Goal: Check status: Check status

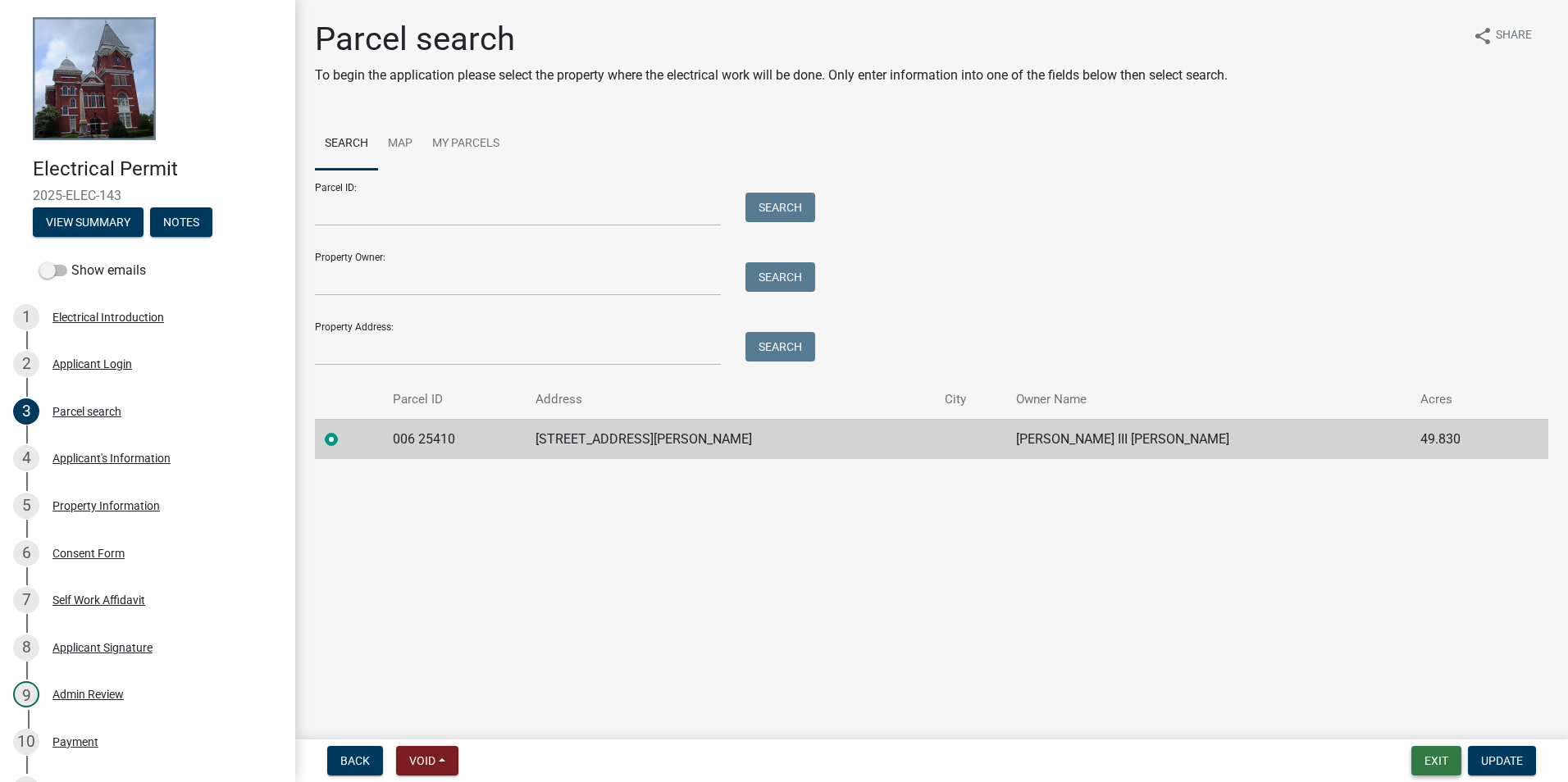
click at [1417, 752] on button "Exit" at bounding box center [1436, 761] width 50 height 30
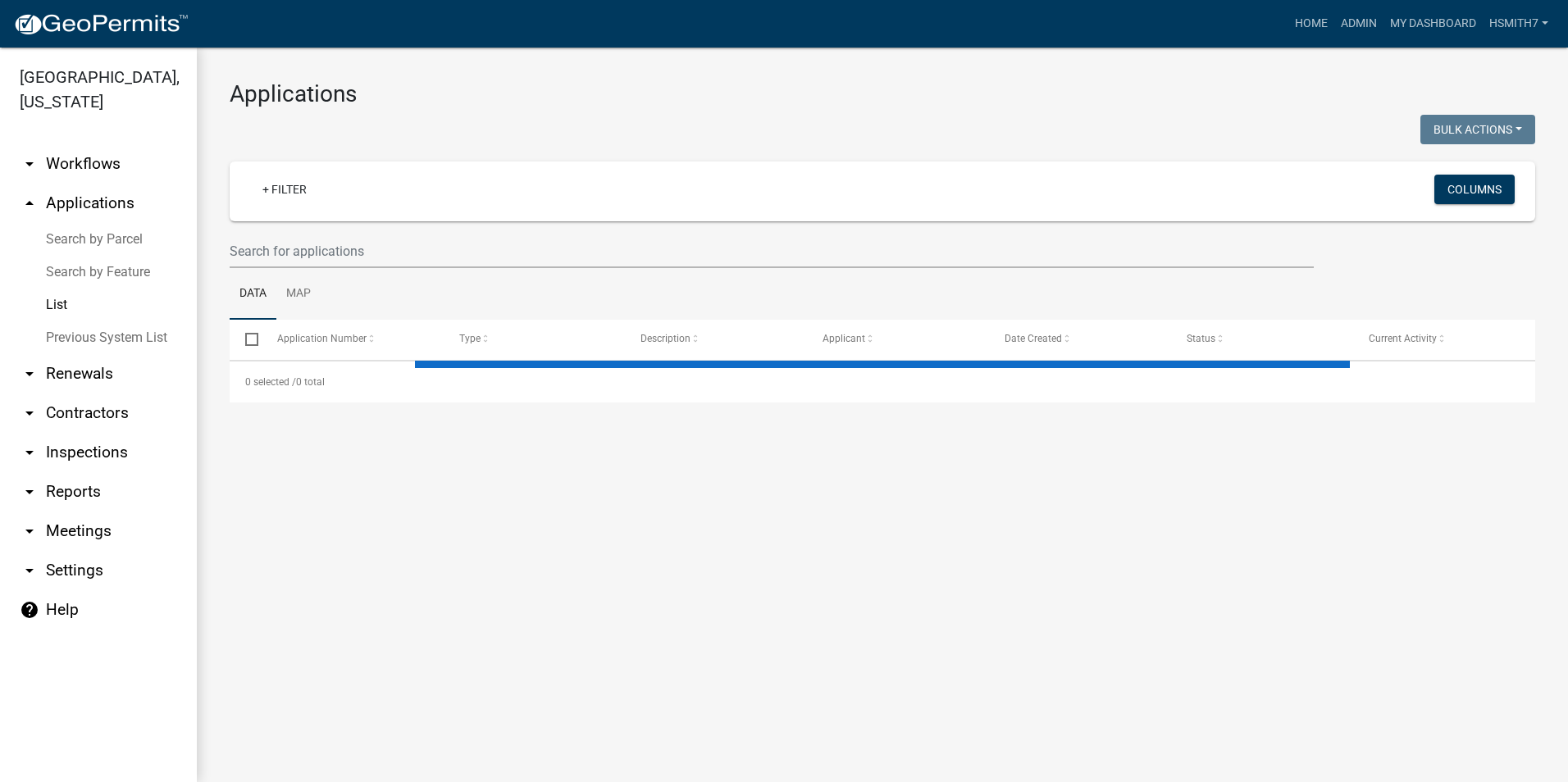
select select "3: 100"
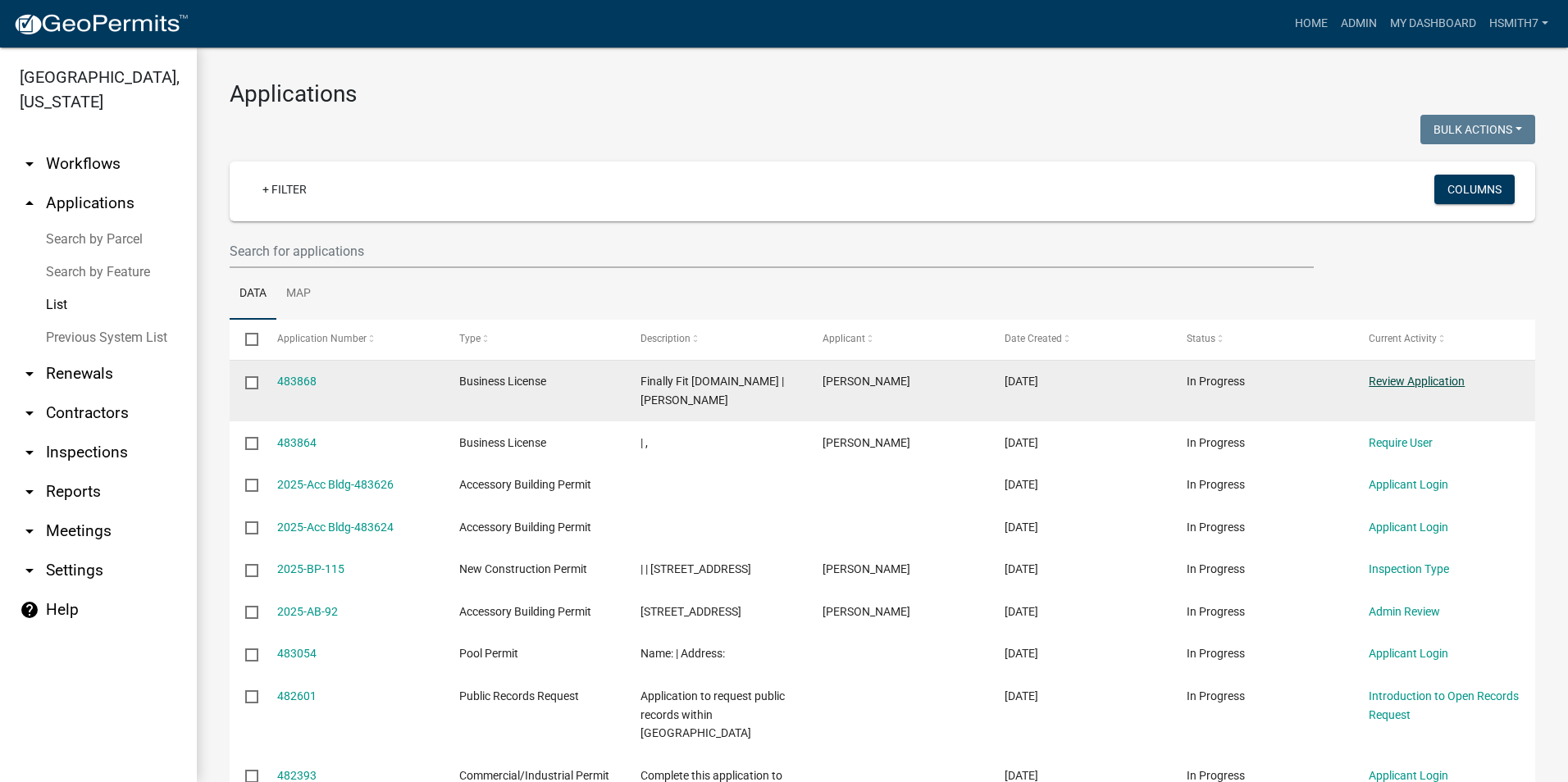
click at [1397, 385] on link "Review Application" at bounding box center [1416, 381] width 96 height 13
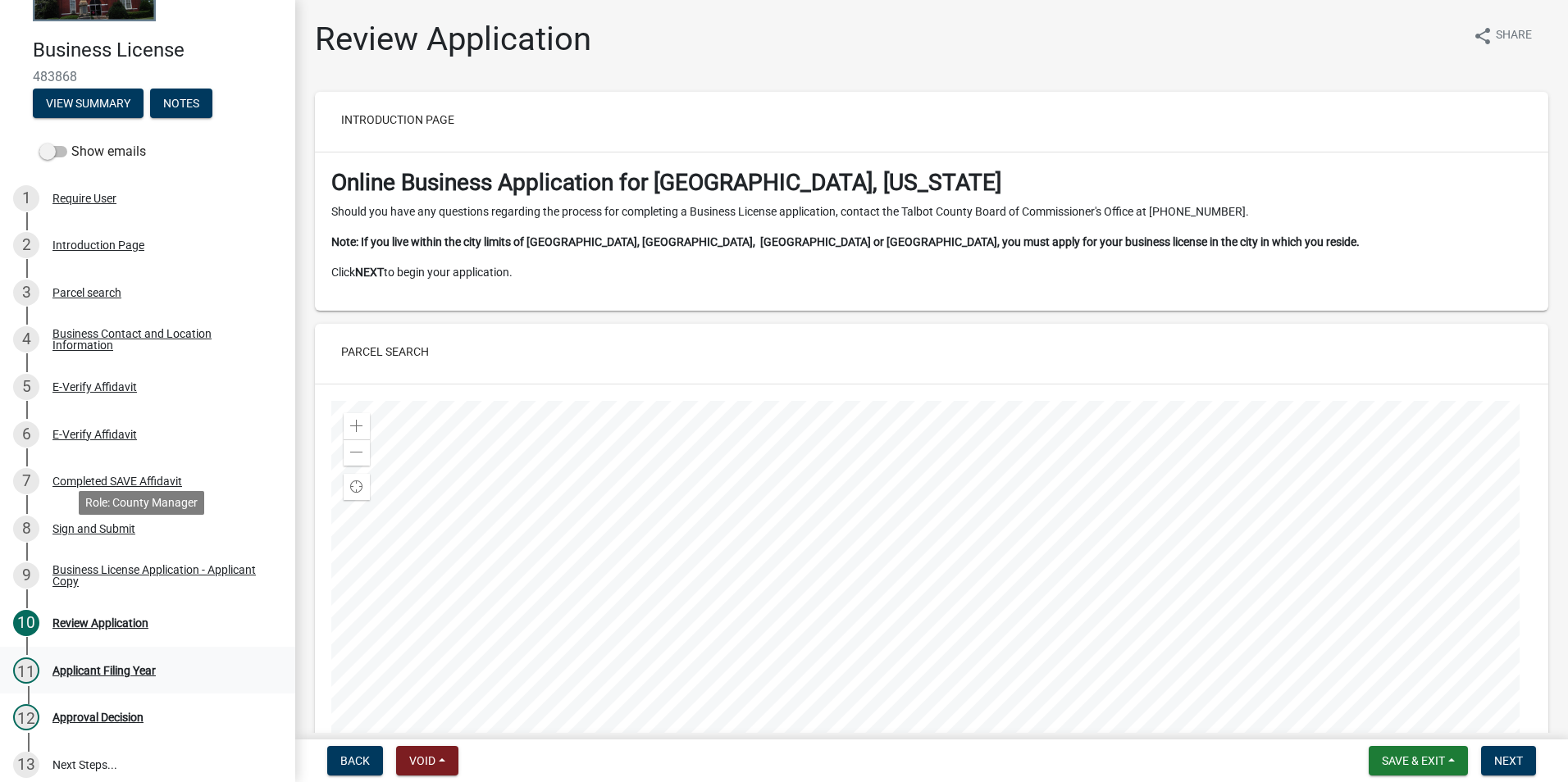
scroll to position [241, 0]
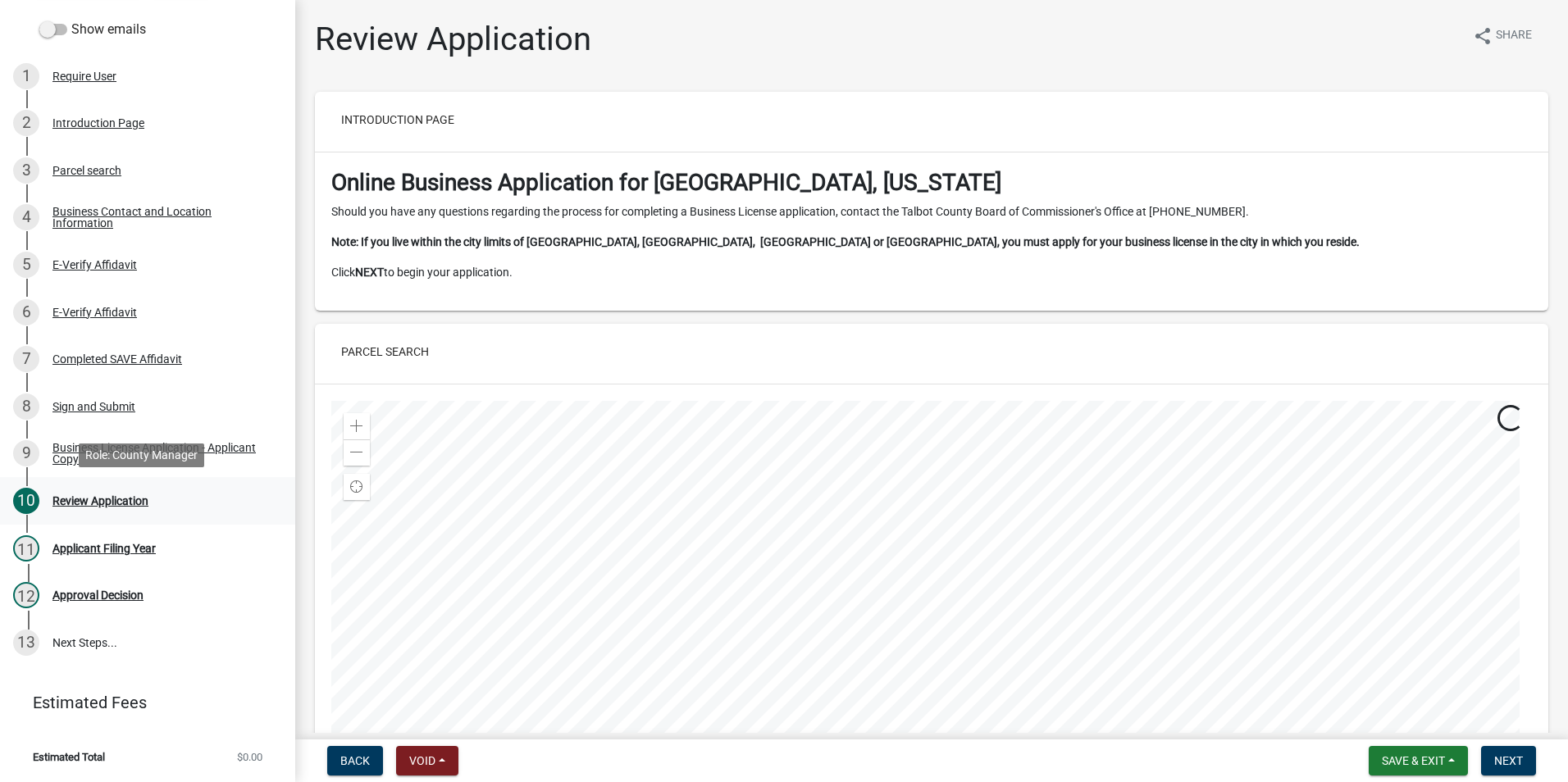
click at [91, 510] on div "10 Review Application" at bounding box center [141, 501] width 256 height 26
click at [1517, 762] on span "Next" at bounding box center [1508, 761] width 29 height 13
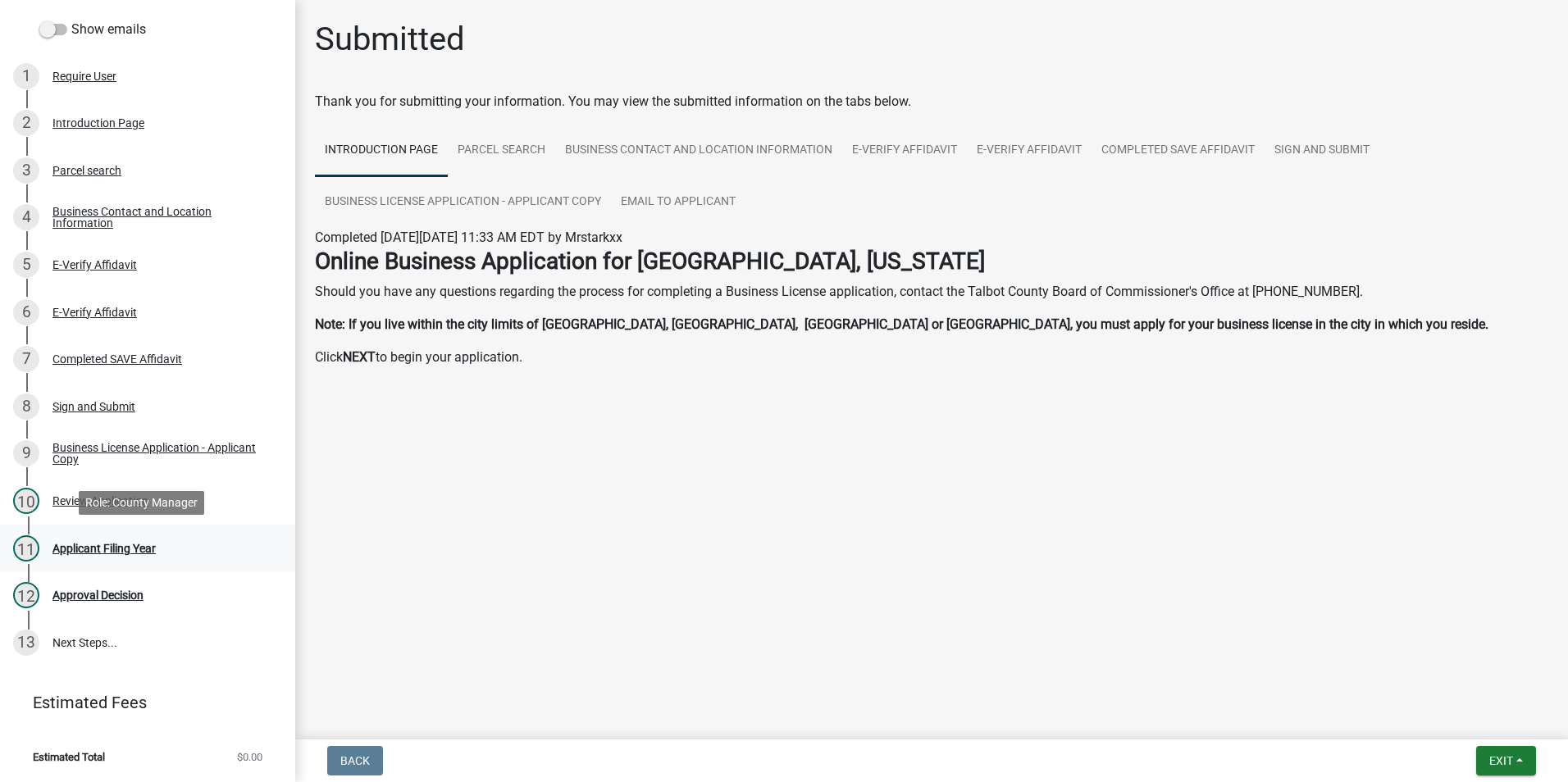
click at [161, 549] on div "11 Applicant Filing Year" at bounding box center [141, 548] width 256 height 26
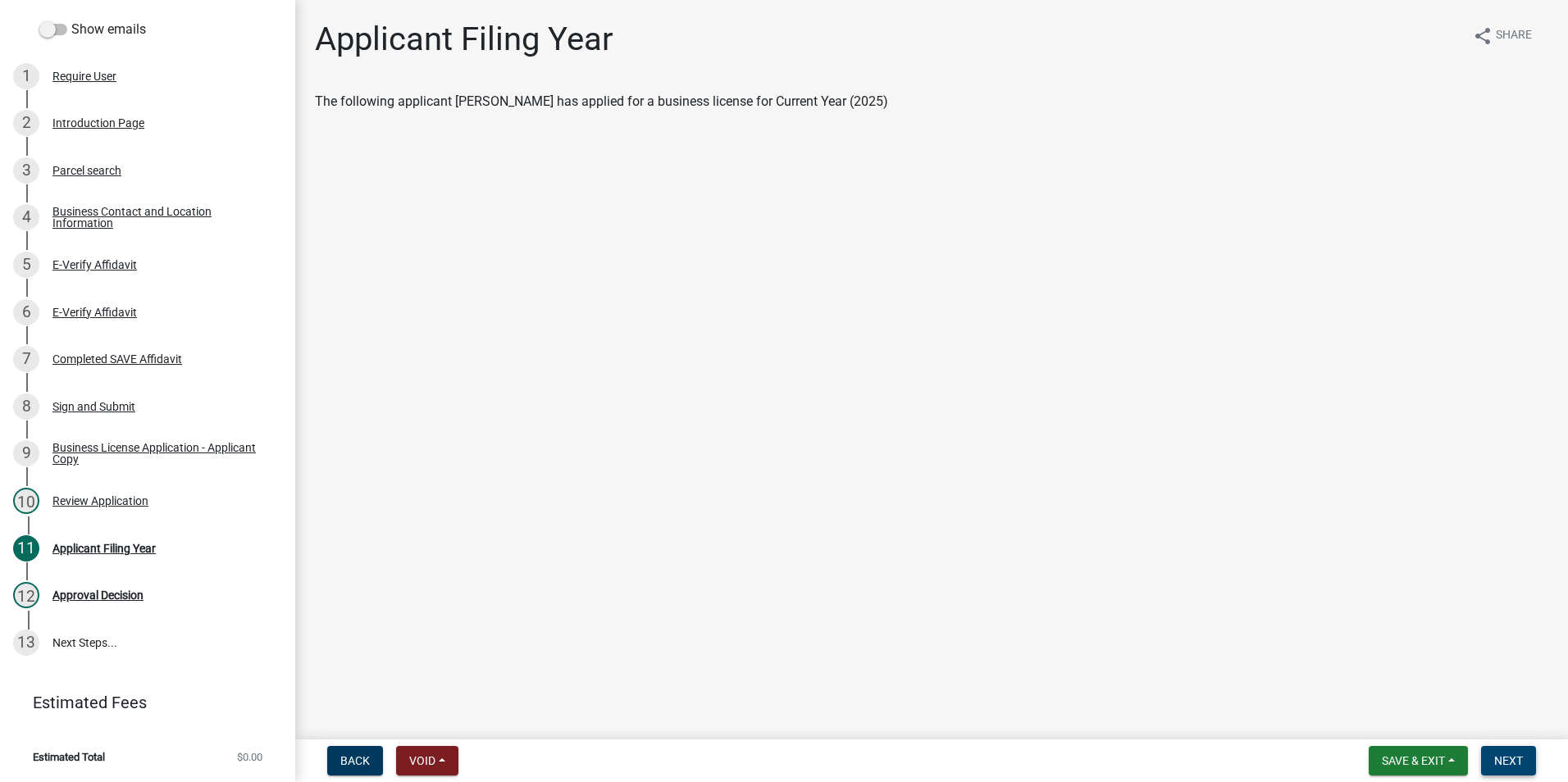
click at [1536, 762] on button "Next" at bounding box center [1508, 761] width 55 height 30
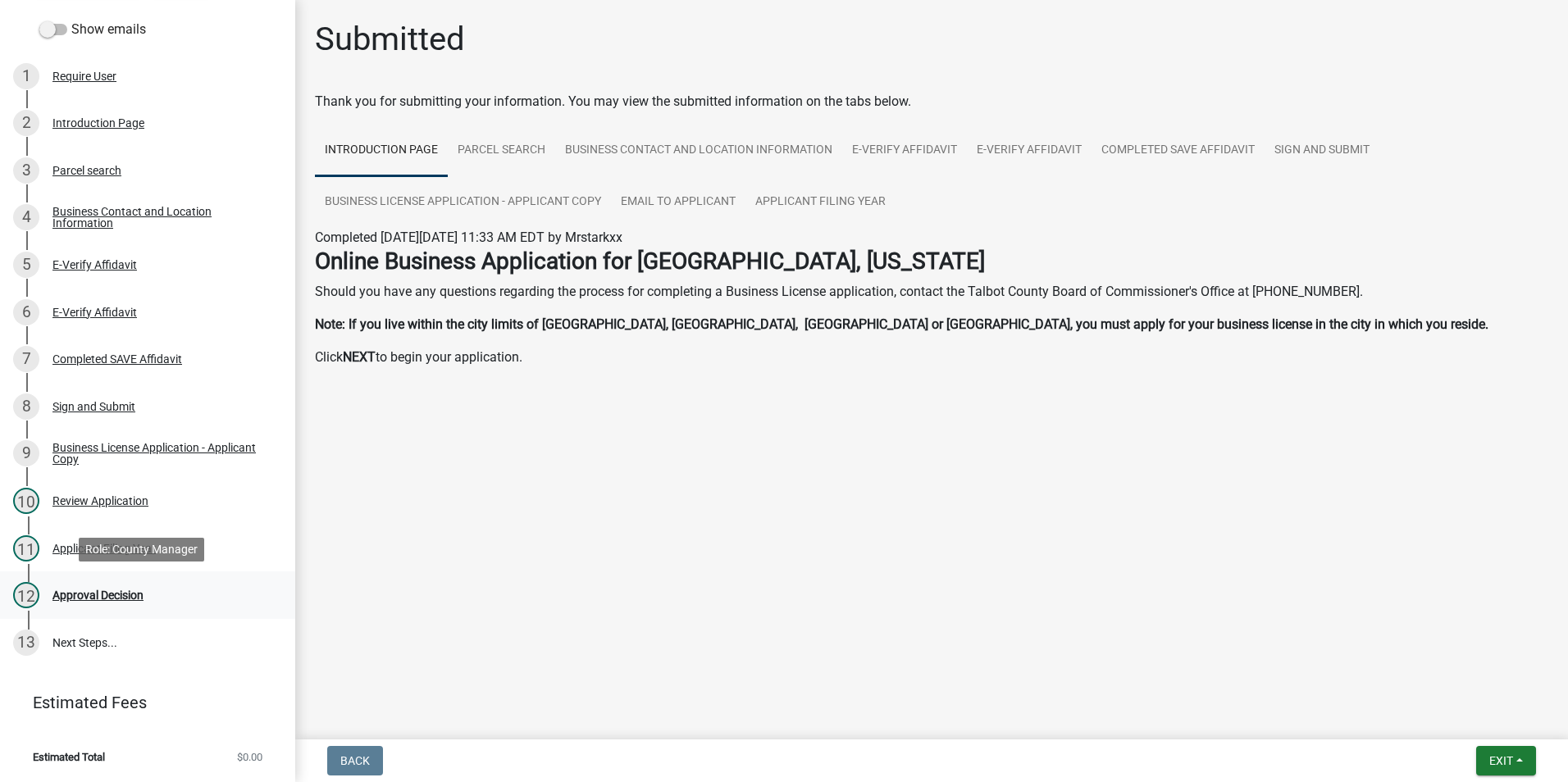
click at [94, 595] on div "Approval Decision" at bounding box center [97, 595] width 91 height 11
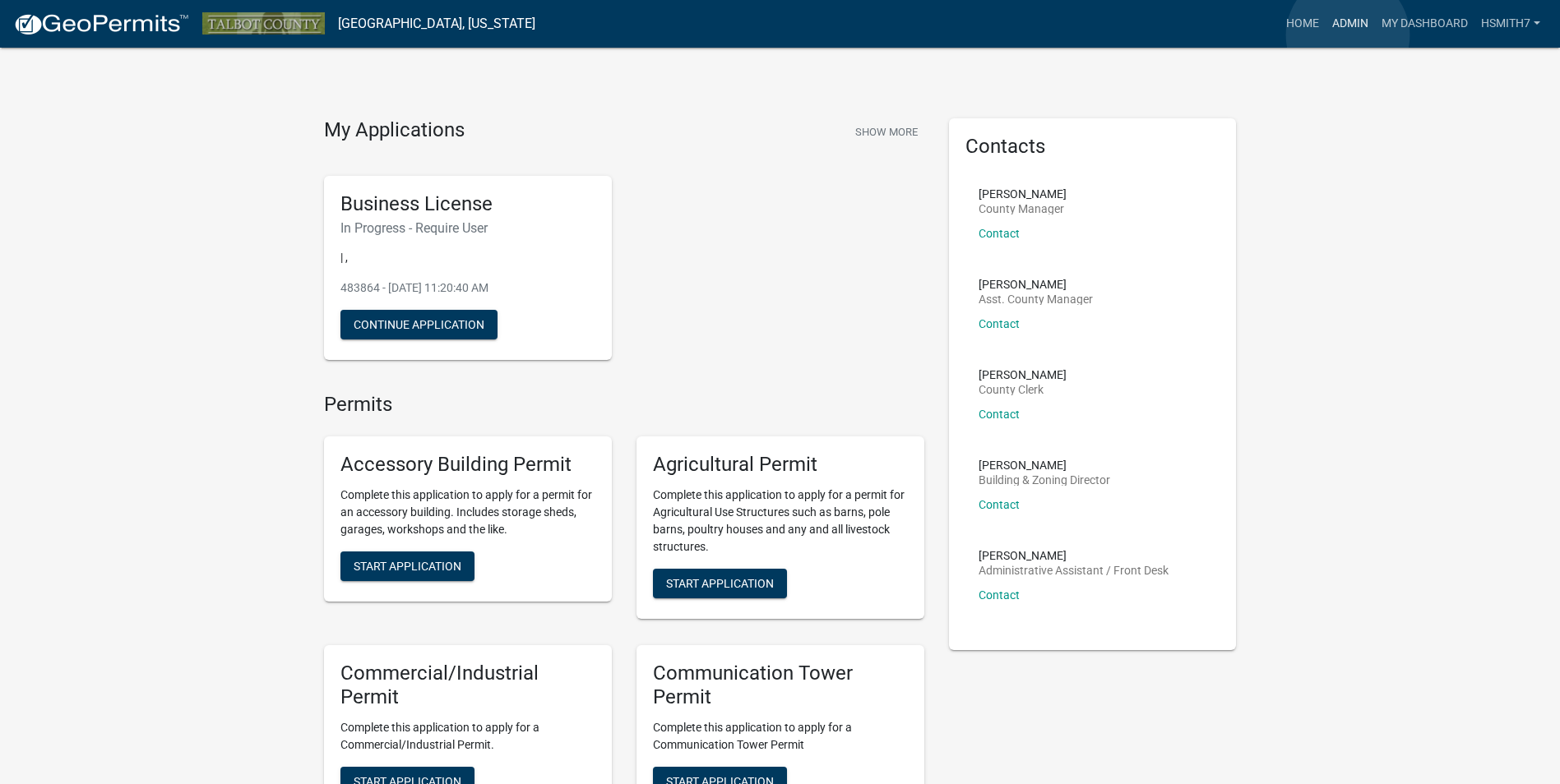
click at [1348, 34] on link "Admin" at bounding box center [1350, 24] width 50 height 31
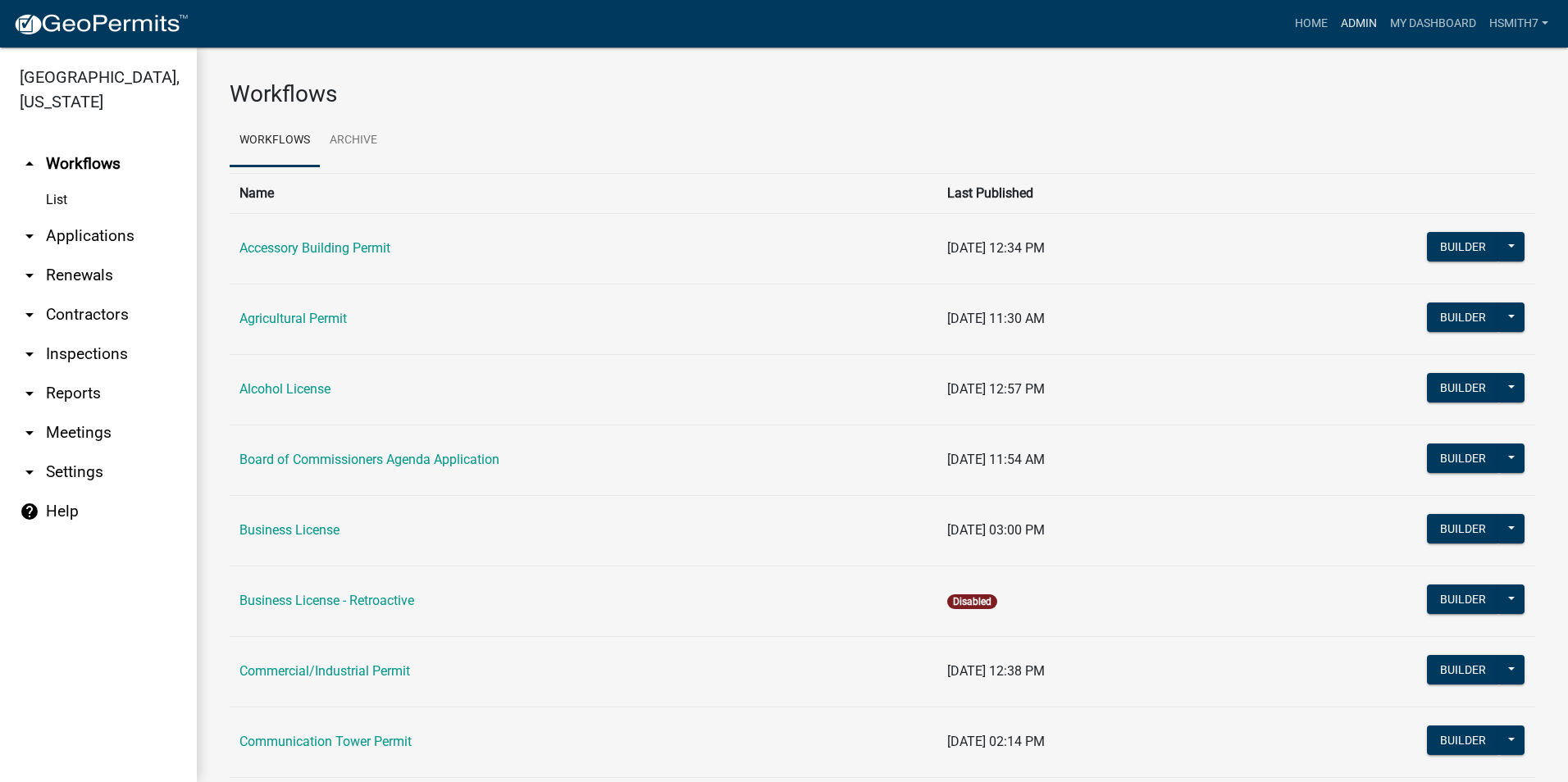
click at [1346, 25] on link "Admin" at bounding box center [1359, 24] width 50 height 31
drag, startPoint x: 118, startPoint y: 231, endPoint x: 79, endPoint y: 267, distance: 53.1
click at [117, 231] on link "arrow_drop_down Applications" at bounding box center [98, 236] width 197 height 39
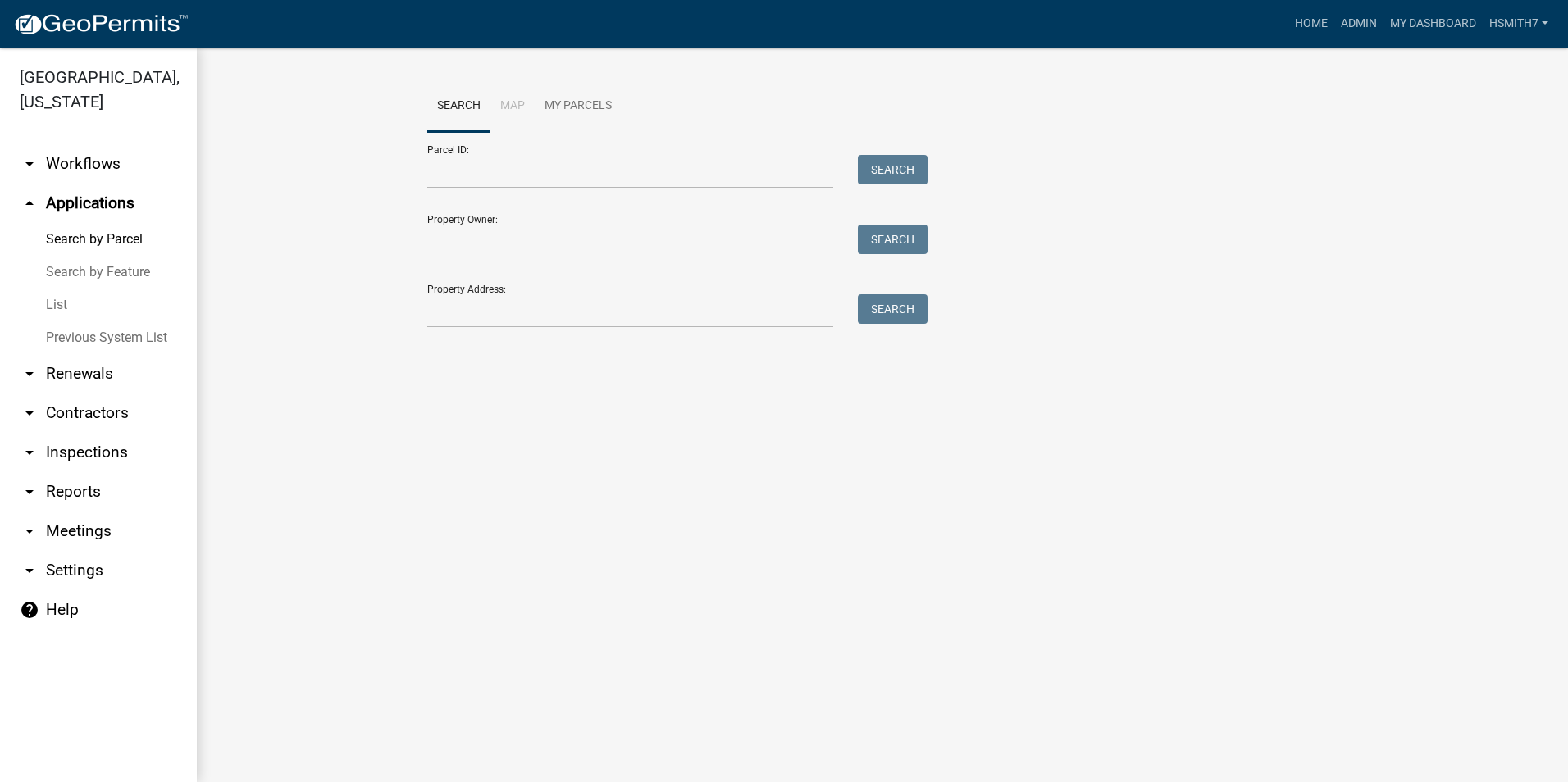
click at [50, 303] on link "List" at bounding box center [98, 305] width 197 height 32
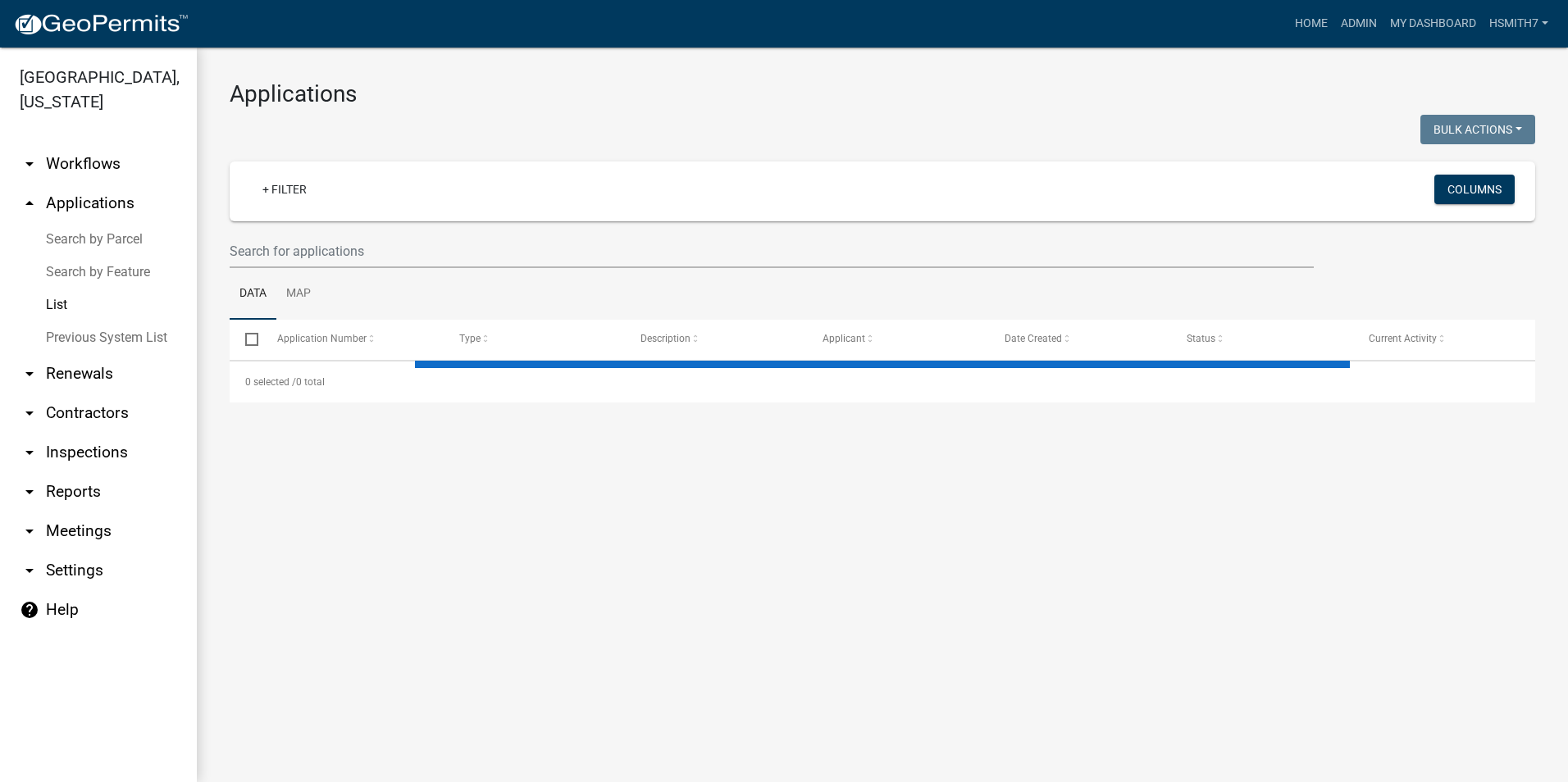
select select "3: 100"
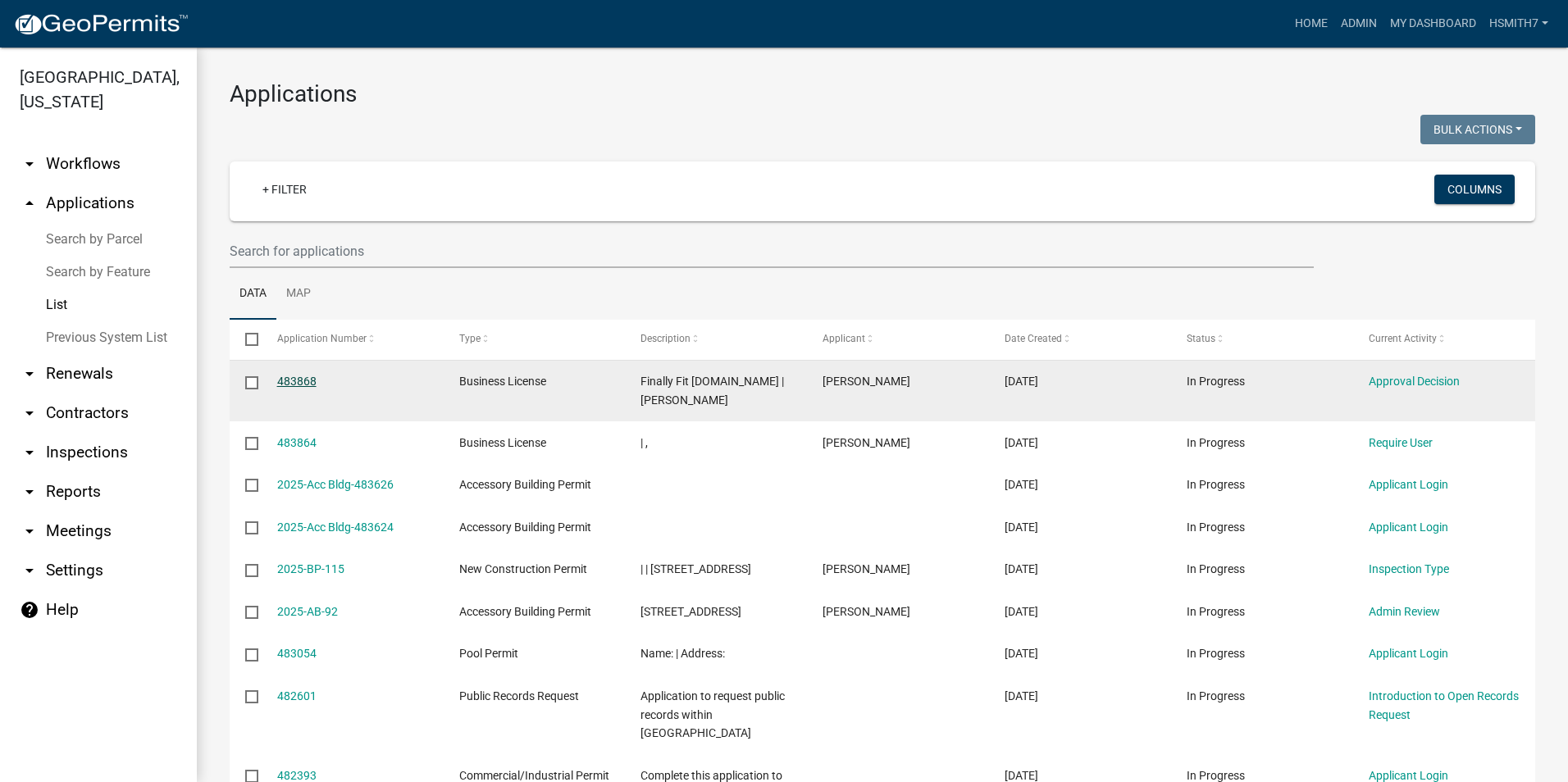
click at [299, 378] on link "483868" at bounding box center [297, 381] width 39 height 13
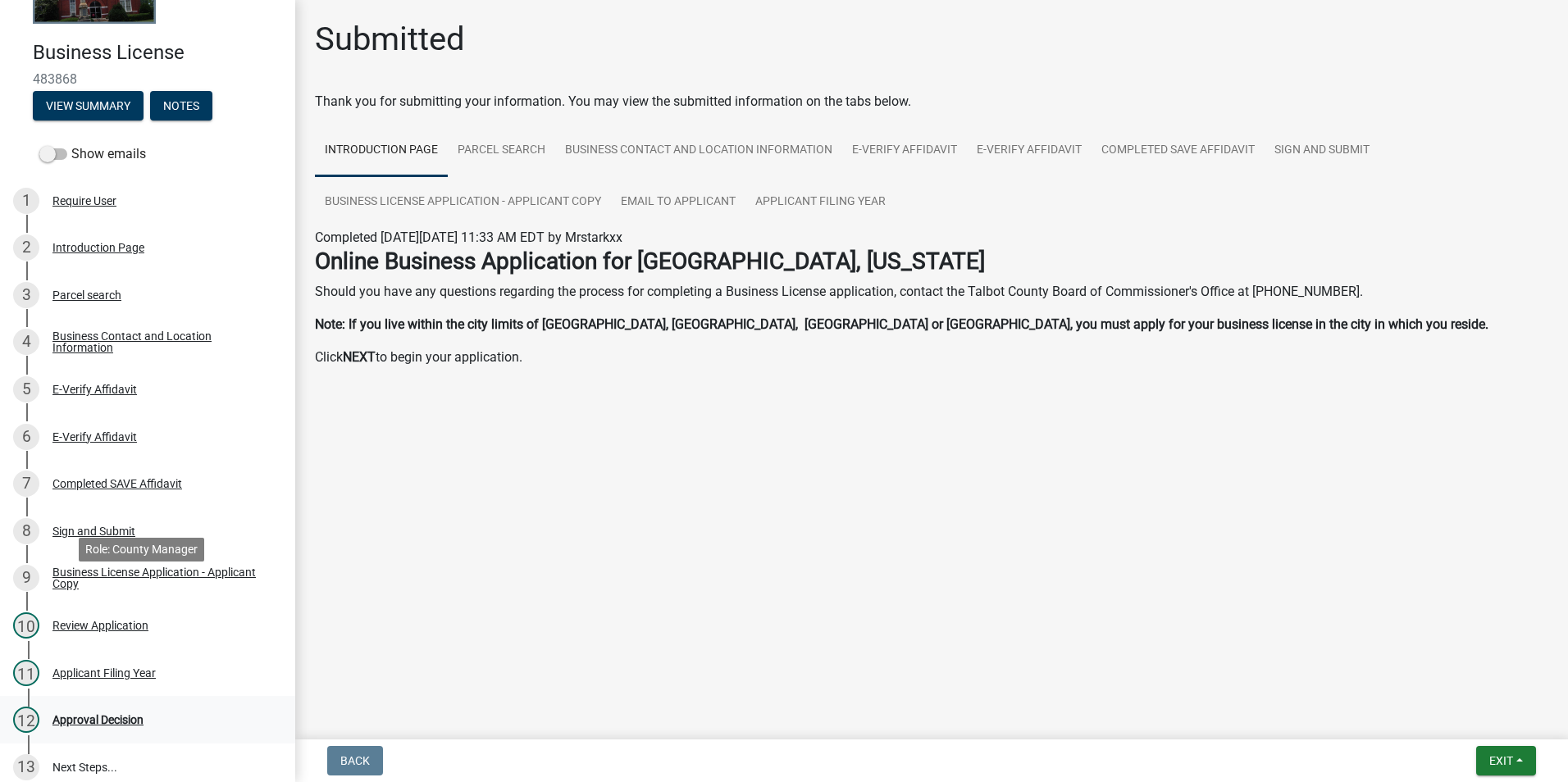
scroll to position [241, 0]
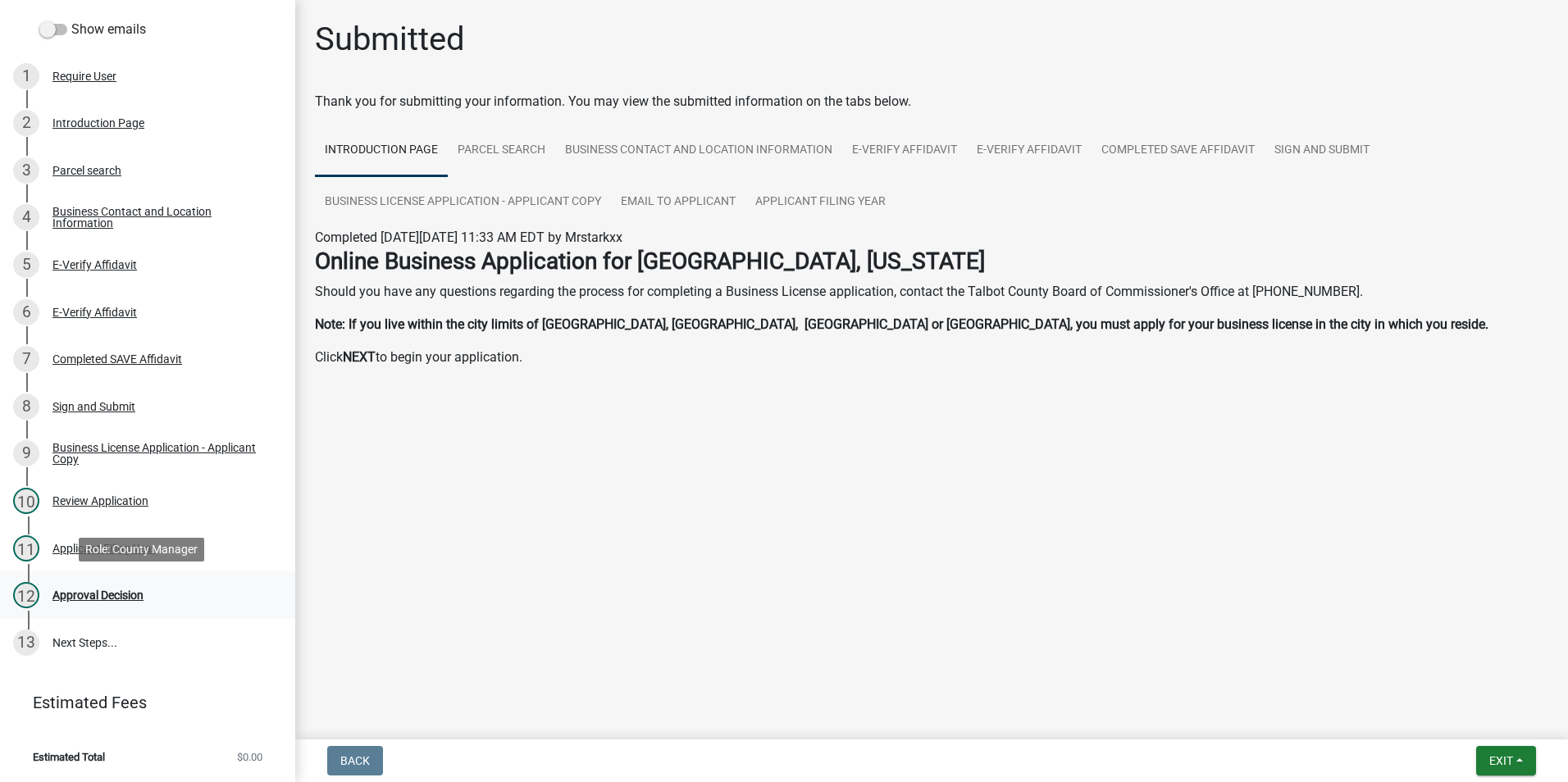
click at [189, 583] on div "12 Approval Decision" at bounding box center [141, 595] width 256 height 26
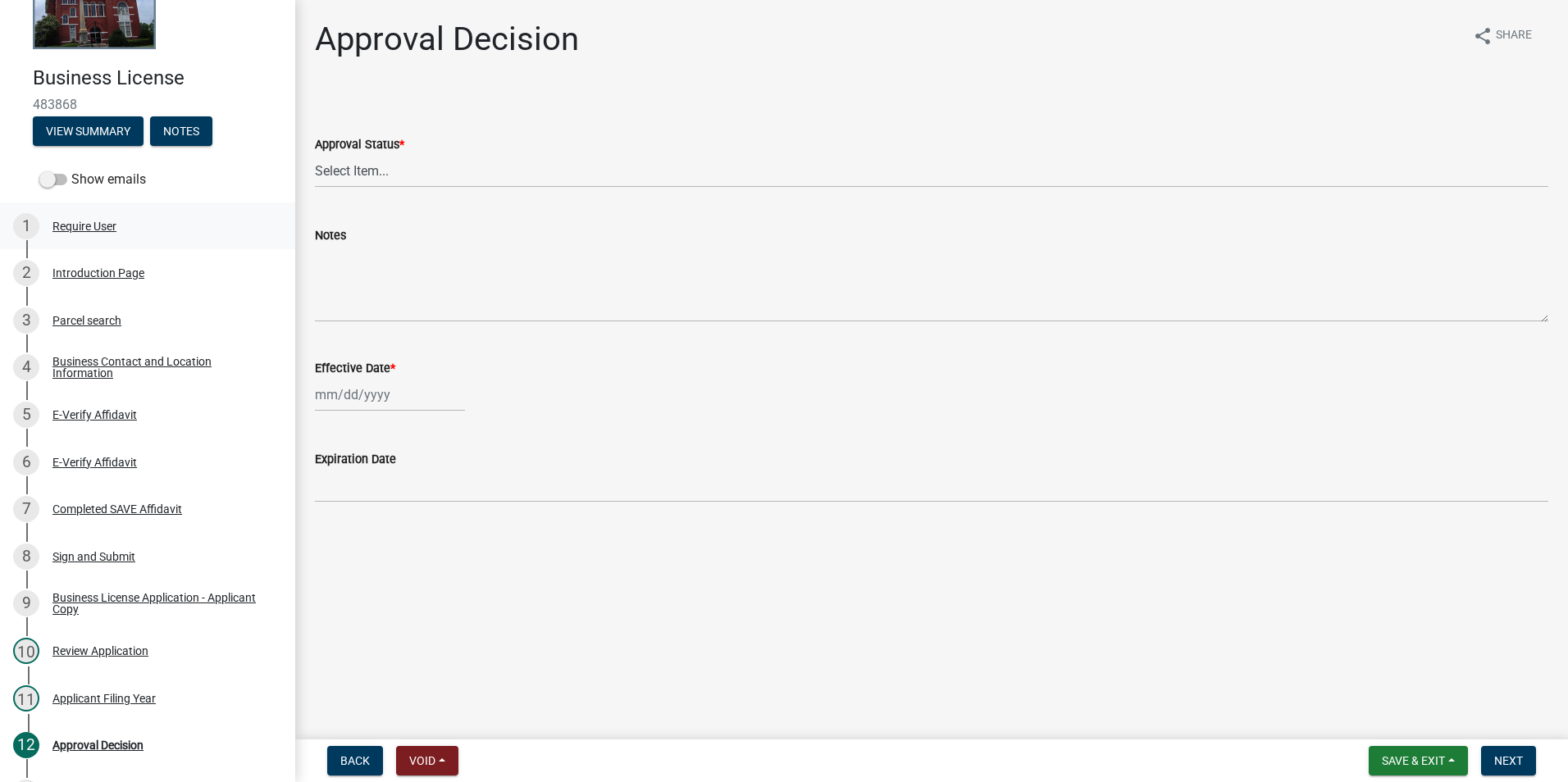
scroll to position [0, 0]
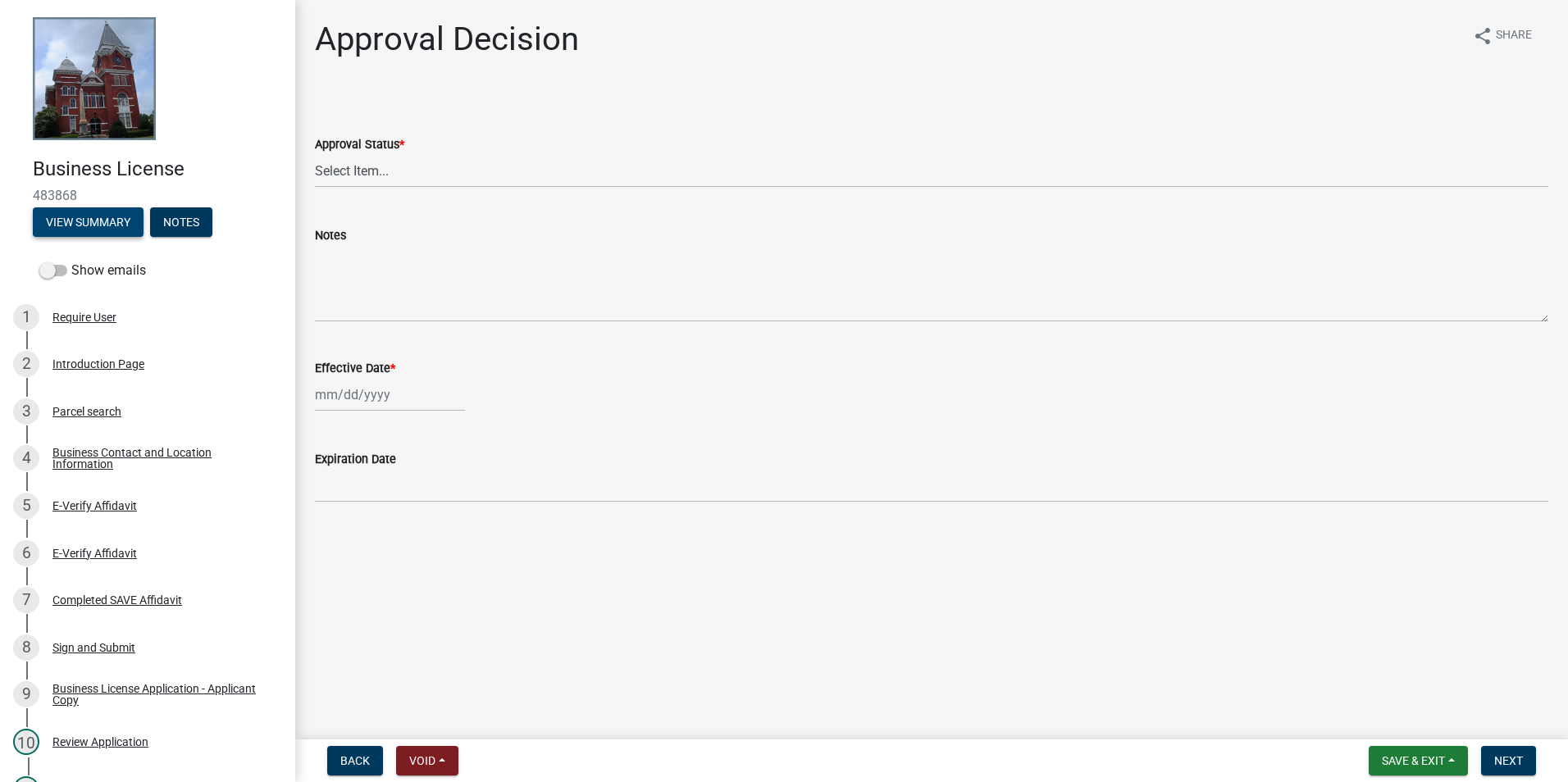
click at [66, 227] on button "View Summary" at bounding box center [88, 222] width 111 height 30
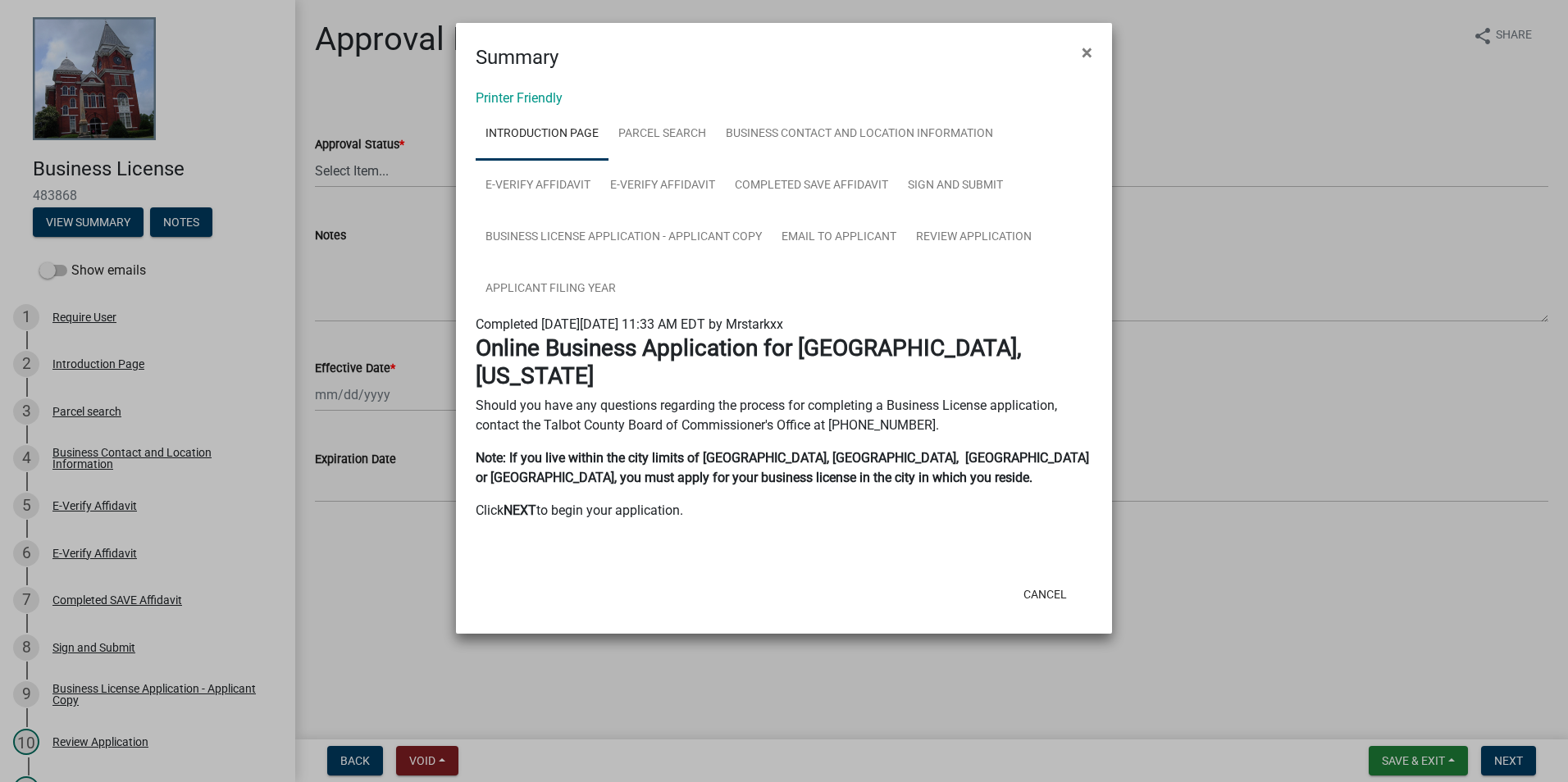
click at [547, 107] on div "Printer Friendly Introduction Page Parcel search Business Contact and Location …" at bounding box center [784, 323] width 656 height 501
click at [537, 99] on link "Printer Friendly" at bounding box center [519, 98] width 87 height 15
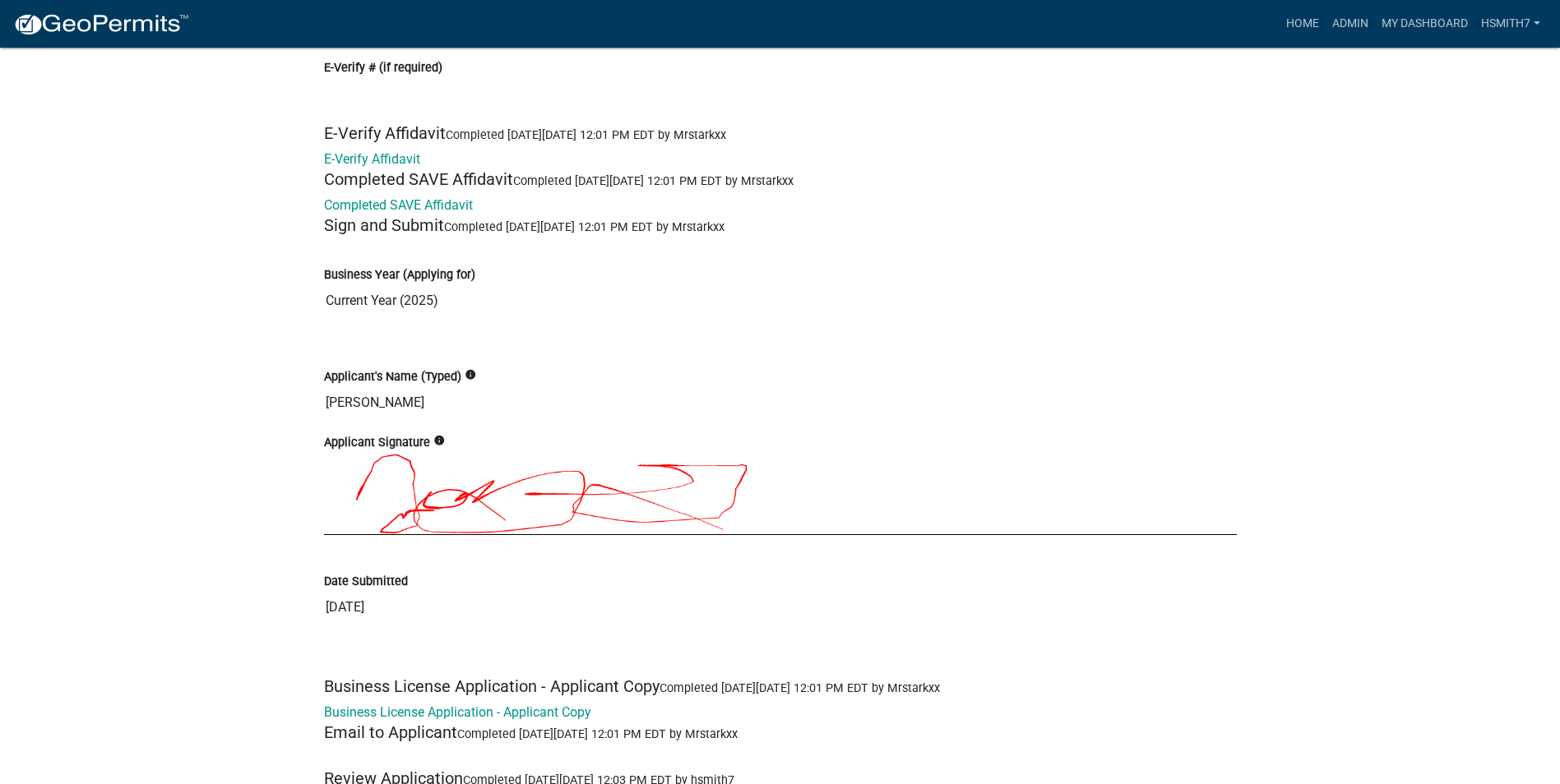
scroll to position [3781, 0]
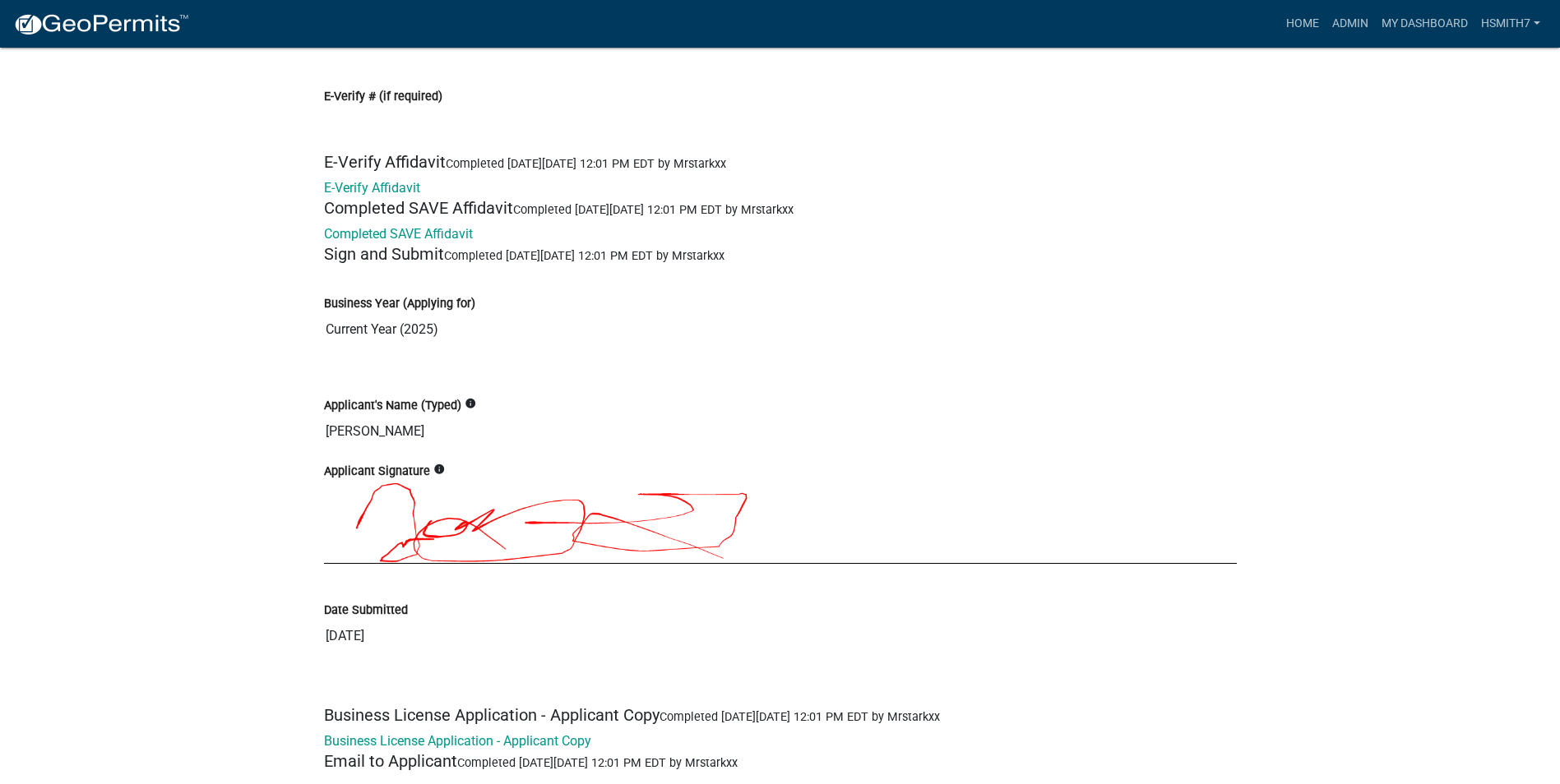
click at [369, 186] on link "E-Verify Affidavit" at bounding box center [372, 187] width 96 height 15
